Goal: Transaction & Acquisition: Purchase product/service

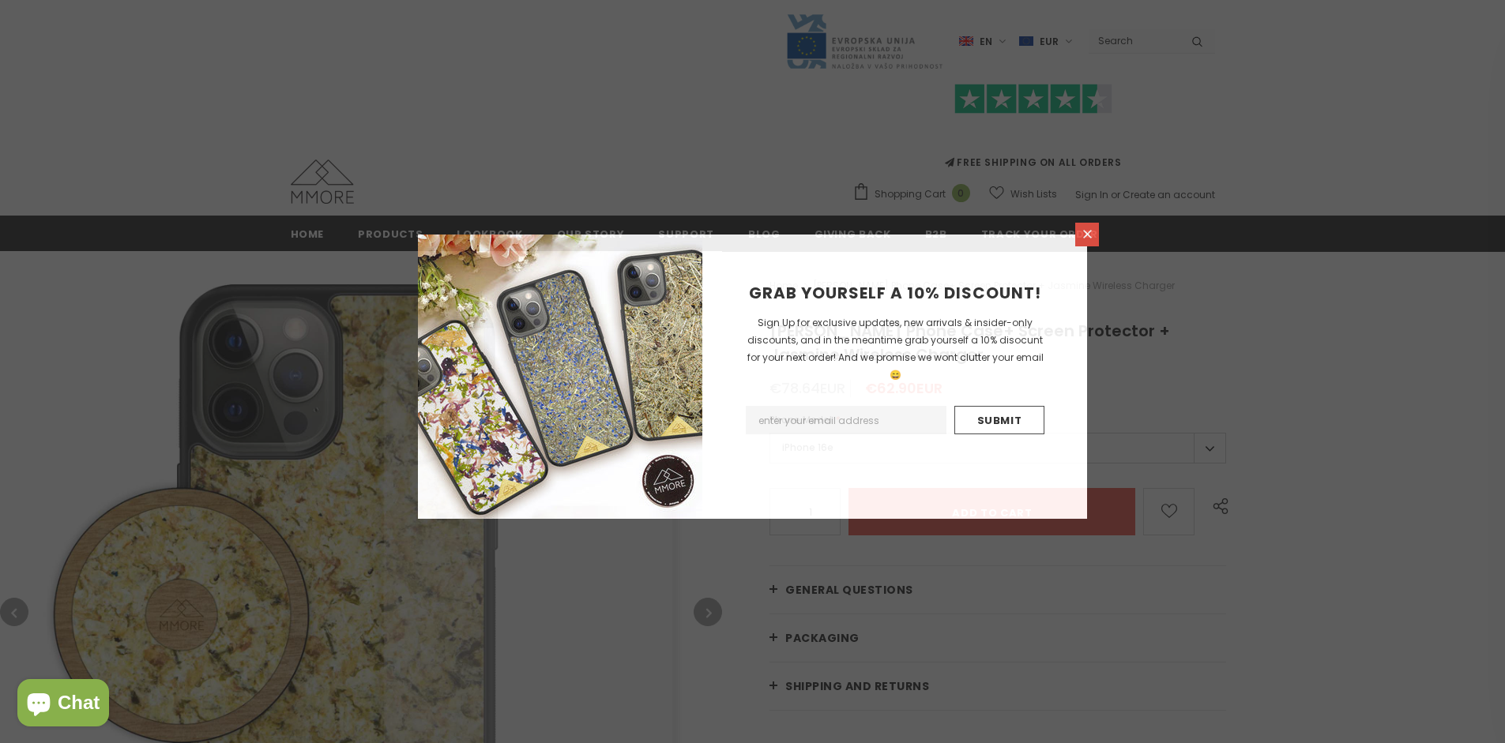
click at [1087, 234] on icon at bounding box center [1087, 234] width 9 height 9
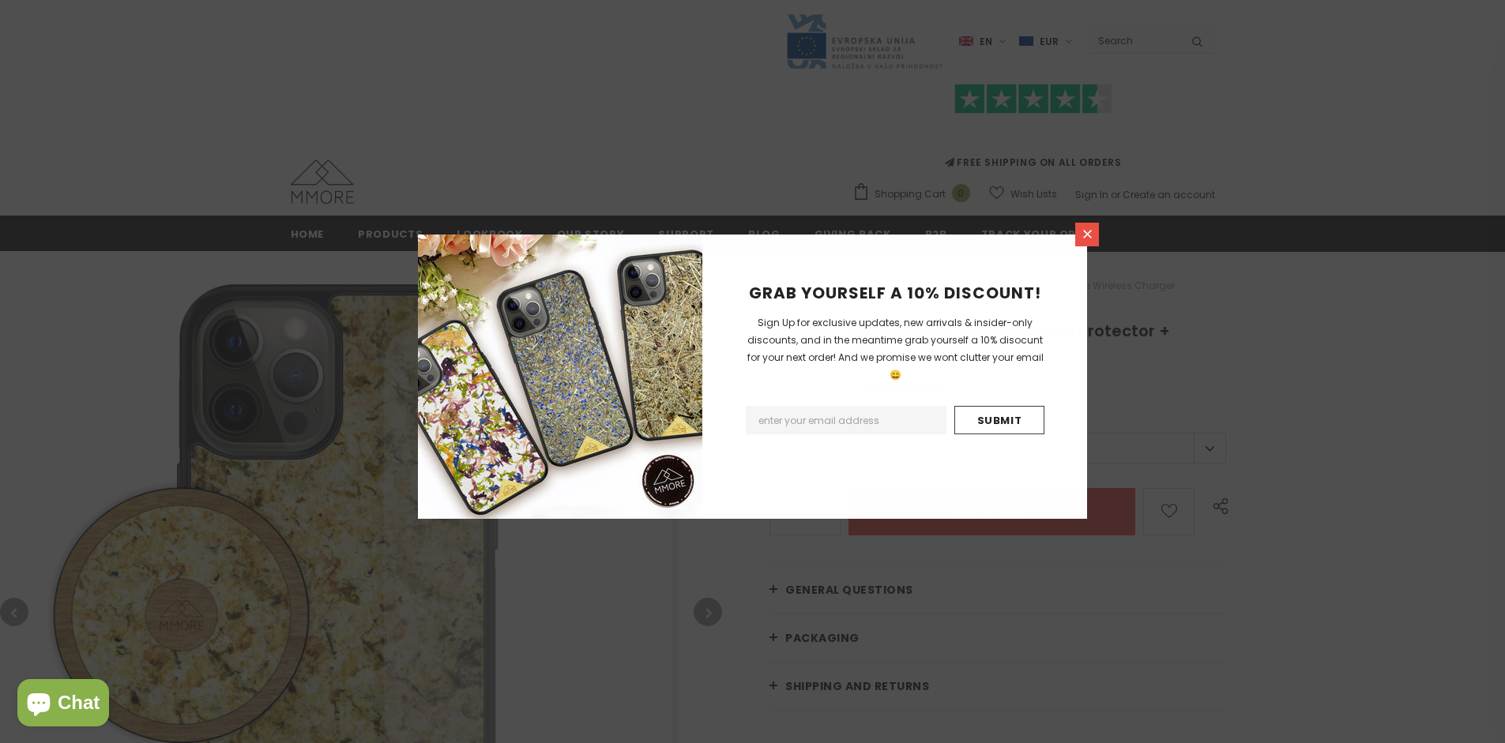
click at [1087, 234] on icon at bounding box center [1087, 234] width 9 height 9
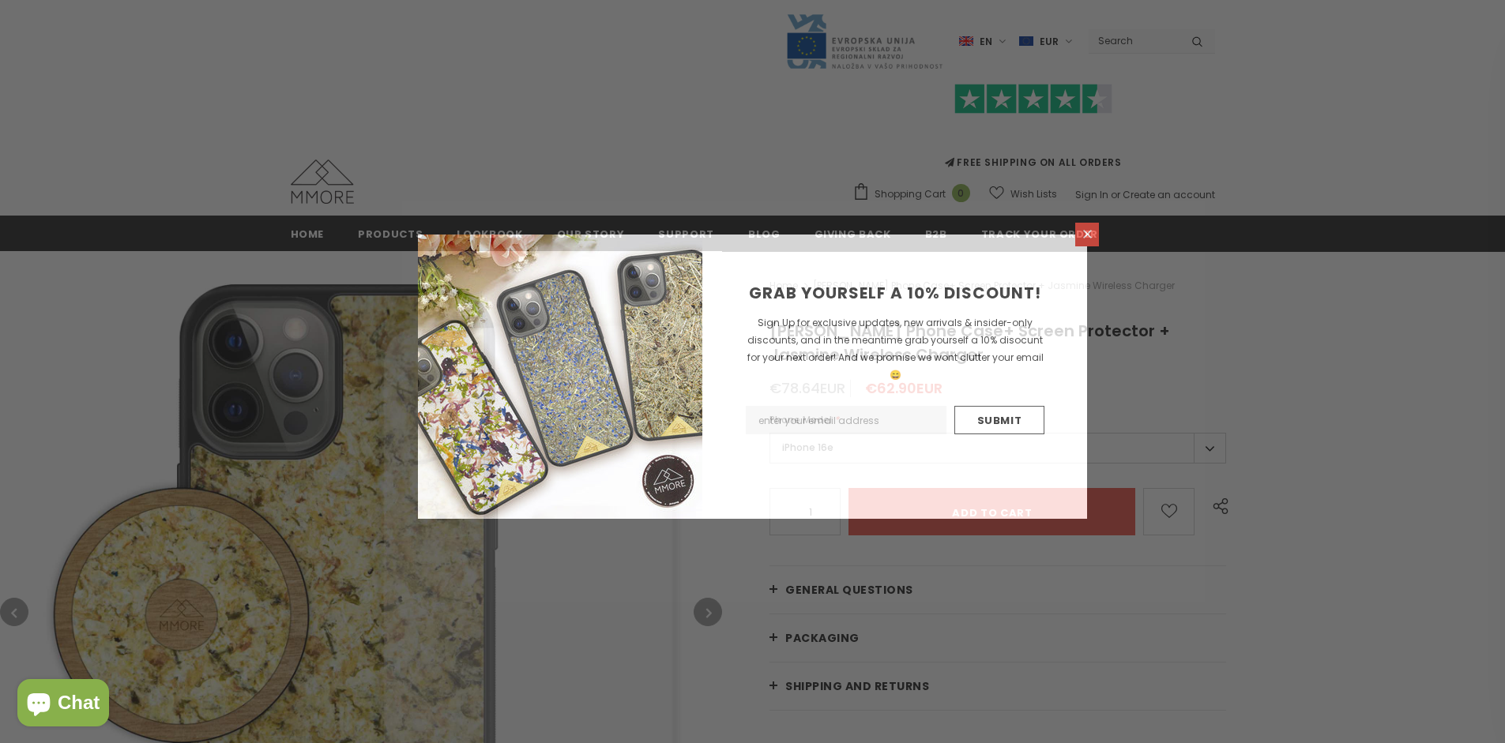
click at [1087, 234] on icon at bounding box center [1087, 234] width 9 height 9
